Goal: Task Accomplishment & Management: Manage account settings

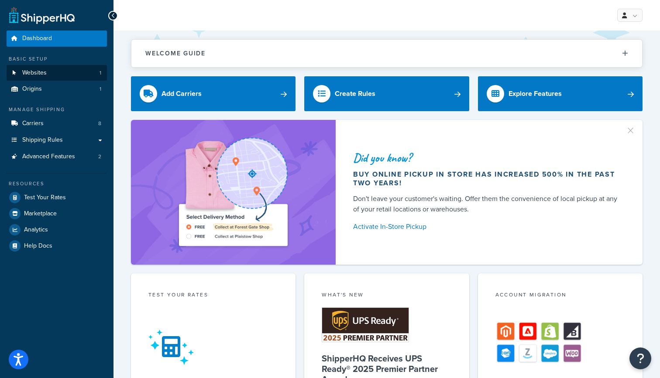
click at [71, 71] on link "Websites 1" at bounding box center [57, 73] width 100 height 16
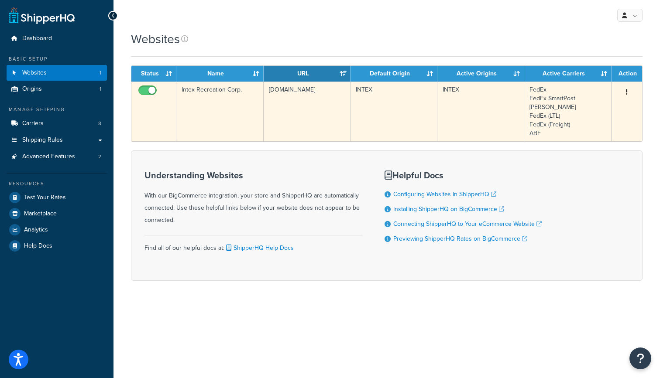
click at [292, 106] on td "www.intexcorp.com" at bounding box center [307, 112] width 87 height 60
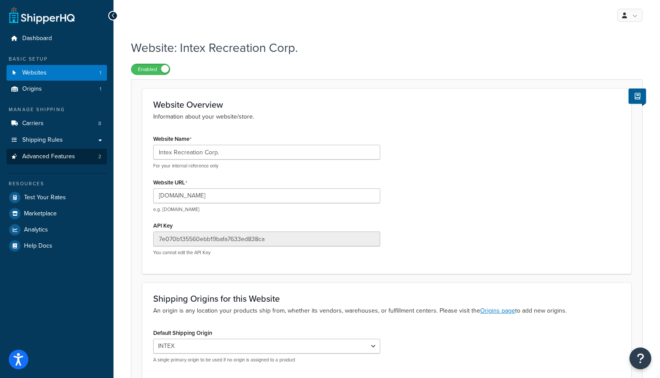
click at [69, 155] on span "Advanced Features" at bounding box center [48, 156] width 53 height 7
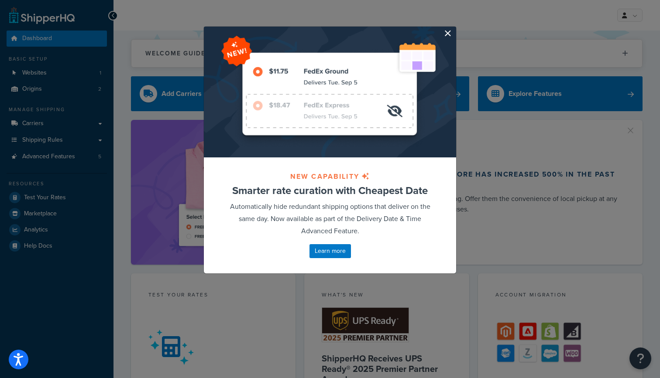
click at [454, 29] on button "button" at bounding box center [455, 28] width 2 height 2
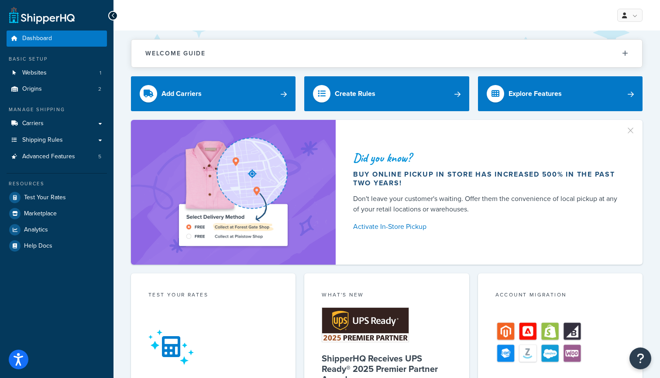
click at [47, 71] on link "Websites 1" at bounding box center [57, 73] width 100 height 16
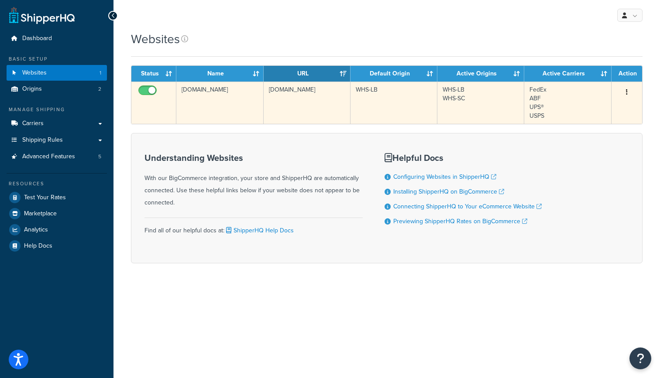
click at [315, 114] on td "[DOMAIN_NAME]" at bounding box center [307, 103] width 87 height 42
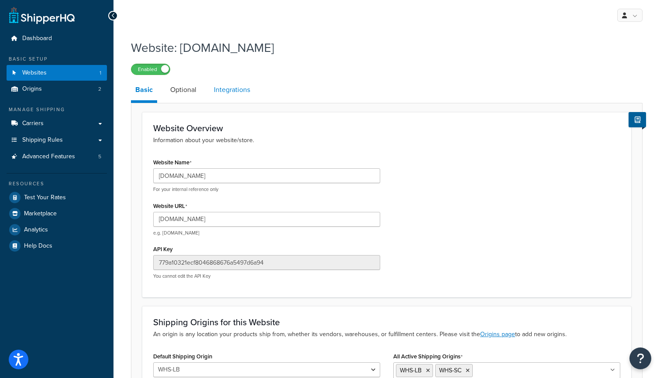
click at [237, 93] on link "Integrations" at bounding box center [231, 89] width 45 height 21
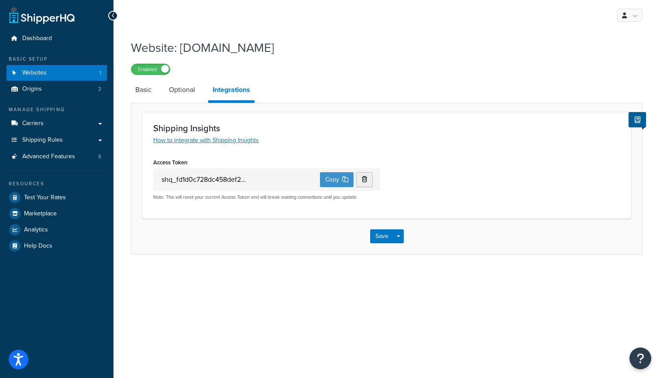
click at [329, 180] on button "Copy" at bounding box center [337, 179] width 34 height 15
click at [58, 153] on span "Advanced Features" at bounding box center [48, 156] width 53 height 7
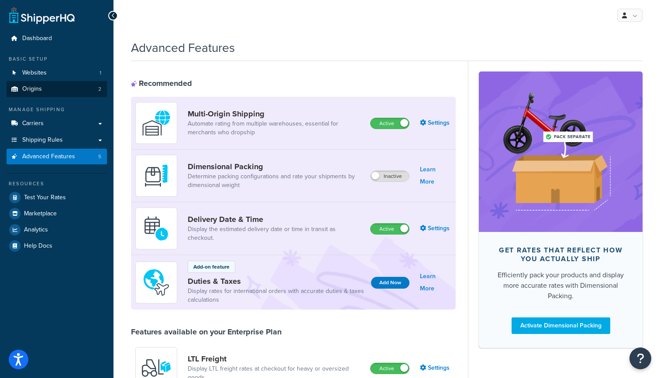
click at [66, 88] on link "Origins 2" at bounding box center [57, 89] width 100 height 16
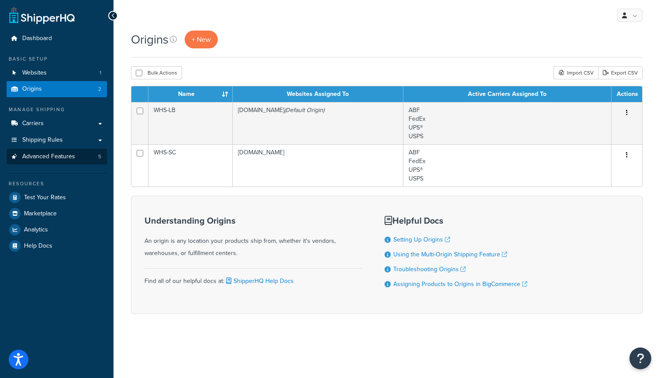
click at [62, 158] on span "Advanced Features" at bounding box center [48, 156] width 53 height 7
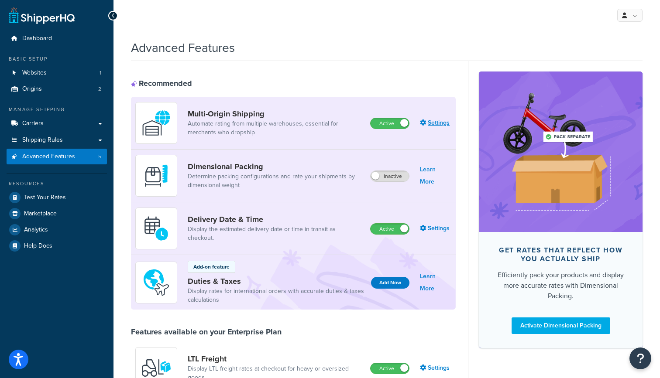
click at [437, 122] on link "Settings" at bounding box center [435, 123] width 31 height 12
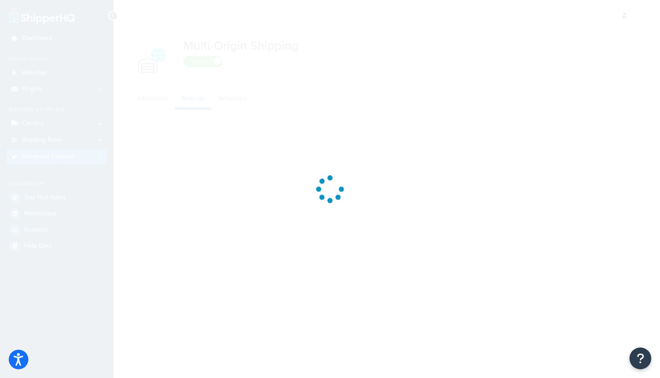
select select "FEWEST"
select select "false"
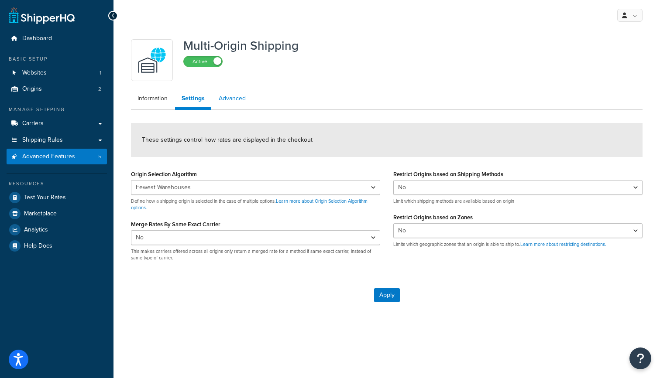
click at [240, 102] on link "Advanced" at bounding box center [232, 98] width 40 height 17
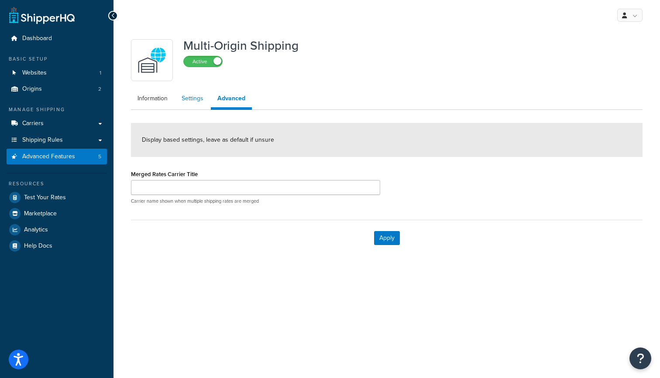
click at [185, 100] on link "Settings" at bounding box center [192, 98] width 35 height 17
select select "FEWEST"
select select "false"
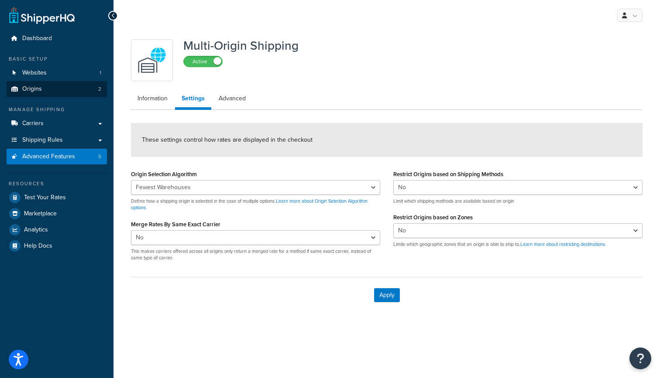
click at [66, 86] on link "Origins 2" at bounding box center [57, 89] width 100 height 16
